Goal: Navigation & Orientation: Find specific page/section

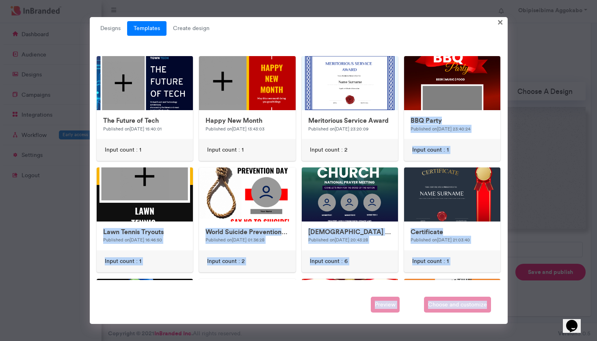
scroll to position [4, 0]
click at [505, 169] on div "Designs Templates Create design × Untitled Design Modified 36 minutes ago Input…" at bounding box center [299, 170] width 418 height 307
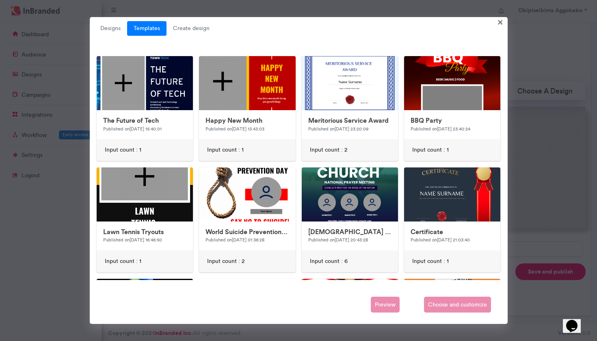
scroll to position [184, 0]
click at [505, 169] on div "Designs Templates Create design × Untitled Design Modified 36 minutes ago Input…" at bounding box center [299, 170] width 418 height 307
drag, startPoint x: 504, startPoint y: 169, endPoint x: 416, endPoint y: 337, distance: 189.0
click at [416, 337] on div "Designs Templates Create design × Untitled Design Modified 36 minutes ago Input…" at bounding box center [298, 170] width 597 height 341
click at [305, 304] on div "Preview Choose and customize" at bounding box center [299, 305] width 410 height 16
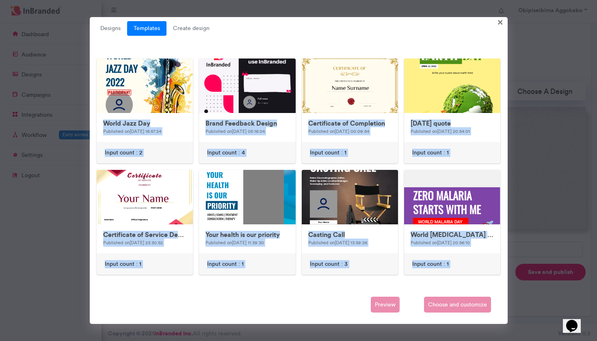
scroll to position [352, 0]
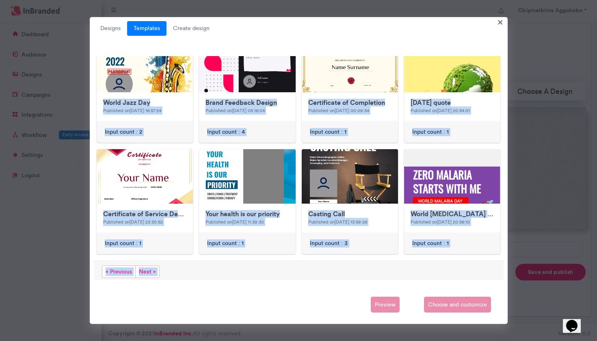
drag, startPoint x: 401, startPoint y: 162, endPoint x: 389, endPoint y: 292, distance: 130.2
click at [389, 292] on div "Designs Templates Create design × Untitled Design Modified 36 minutes ago Input…" at bounding box center [299, 170] width 418 height 307
click at [147, 272] on span "Next »" at bounding box center [147, 271] width 24 height 13
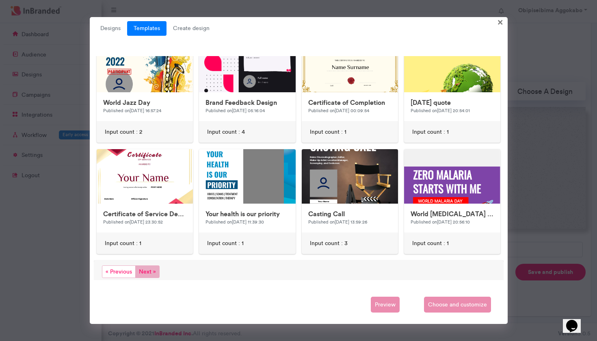
scroll to position [0, 0]
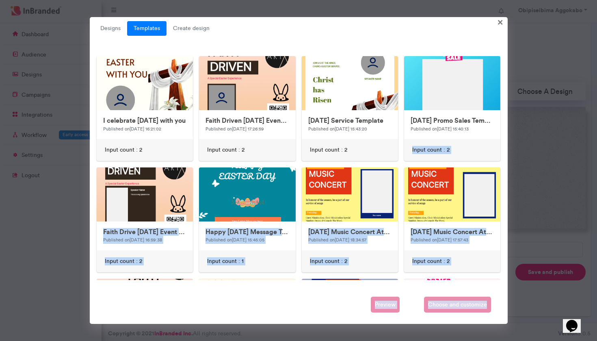
drag, startPoint x: 505, startPoint y: 142, endPoint x: 420, endPoint y: 340, distance: 215.7
click at [420, 340] on div "Designs Templates Create design × Untitled Design Modified 37 minutes ago Input…" at bounding box center [298, 170] width 597 height 341
click at [505, 253] on div "Designs Templates Create design × Untitled Design Modified 37 minutes ago Input…" at bounding box center [299, 170] width 418 height 307
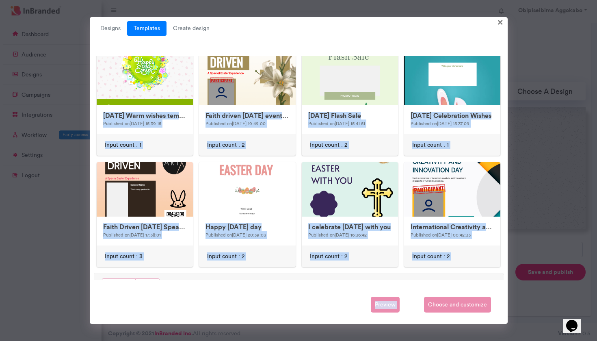
scroll to position [352, 0]
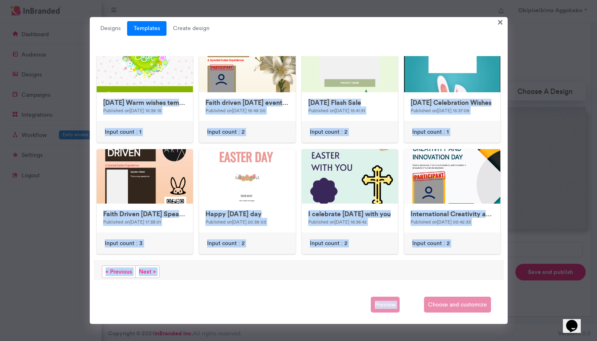
drag, startPoint x: 450, startPoint y: 272, endPoint x: 438, endPoint y: 296, distance: 27.3
click at [438, 296] on div "Designs Templates Create design × Untitled Design Modified 37 minutes ago Input…" at bounding box center [299, 170] width 418 height 307
click at [148, 269] on span "Next »" at bounding box center [147, 271] width 24 height 13
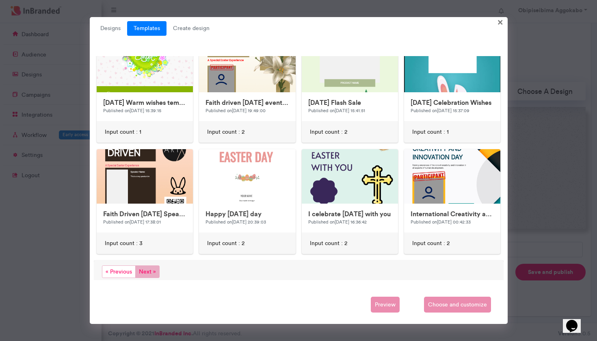
scroll to position [0, 0]
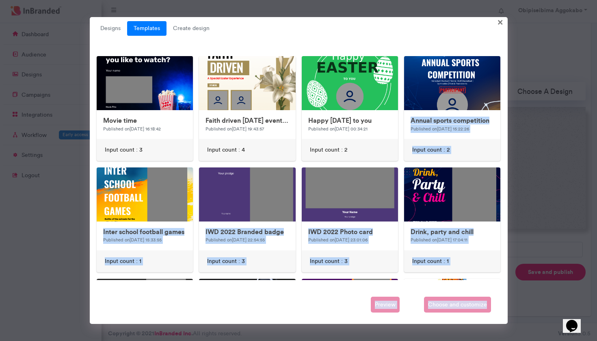
drag, startPoint x: 505, startPoint y: 113, endPoint x: 422, endPoint y: 340, distance: 241.6
click at [422, 340] on div "Designs Templates Create design × Untitled Design Modified 37 minutes ago Input…" at bounding box center [298, 170] width 597 height 341
click at [403, 271] on div "Drink, party and chill Published on [DATE] 17:04:11 Input count : 1" at bounding box center [452, 219] width 102 height 105
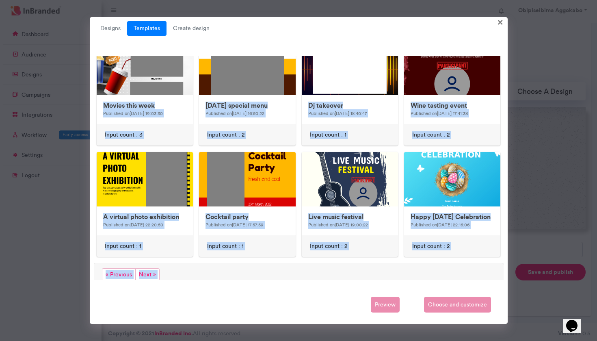
scroll to position [352, 0]
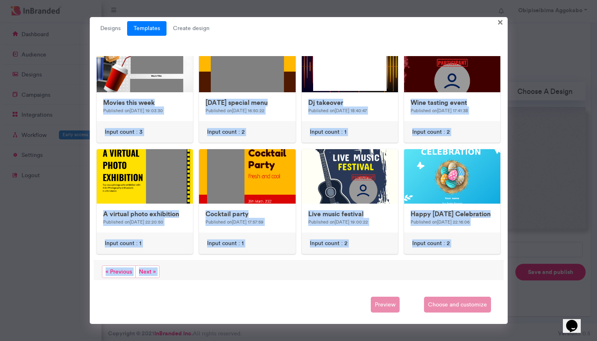
drag, startPoint x: 403, startPoint y: 271, endPoint x: 398, endPoint y: 290, distance: 19.6
click at [398, 290] on div "Designs Templates Create design × Untitled Design Modified 37 minutes ago Input…" at bounding box center [299, 170] width 418 height 307
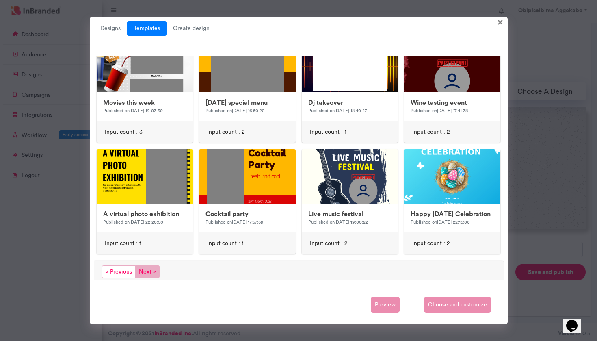
click at [149, 268] on span "Next »" at bounding box center [147, 271] width 24 height 13
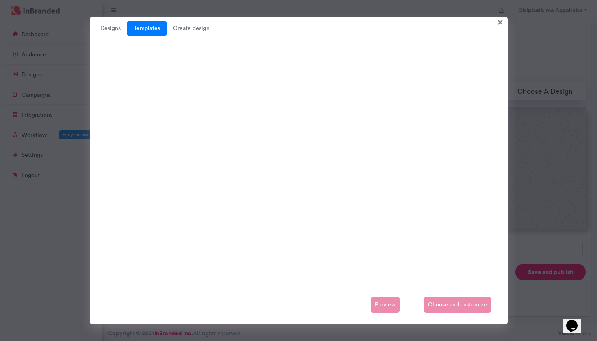
scroll to position [0, 0]
